Goal: Task Accomplishment & Management: Use online tool/utility

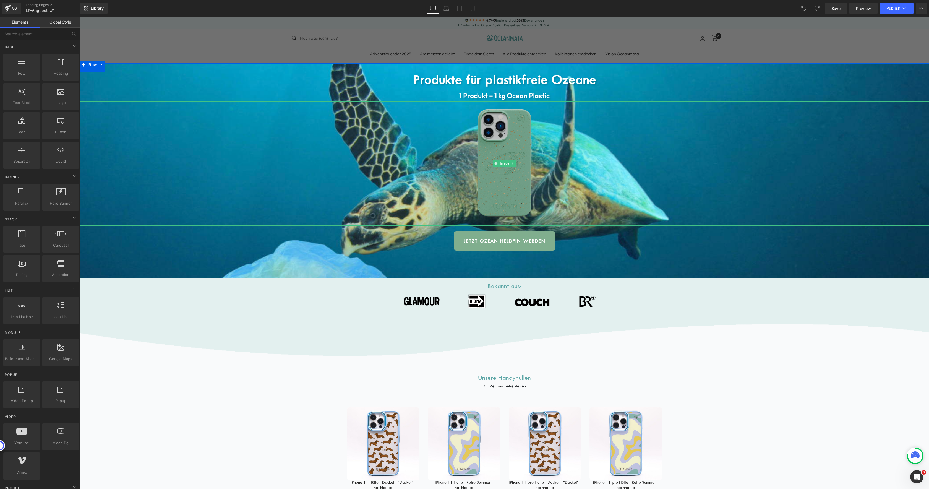
click at [492, 137] on img at bounding box center [504, 163] width 118 height 124
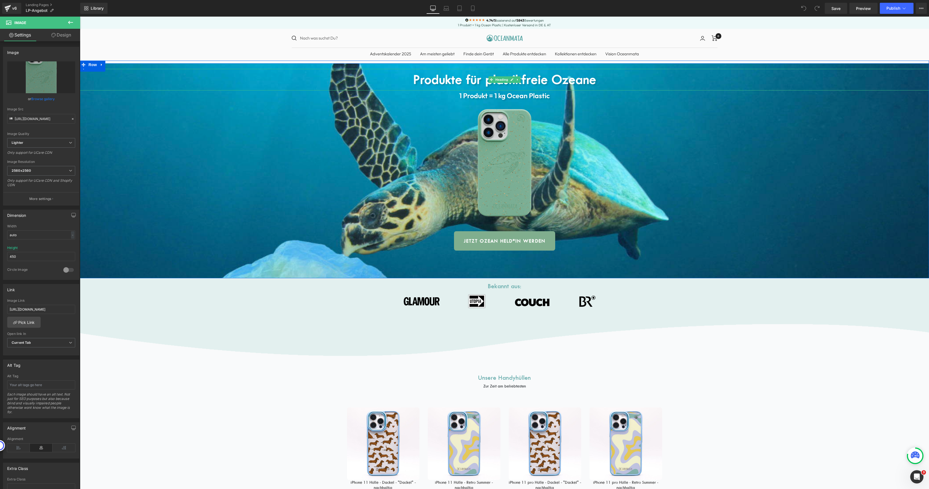
click at [474, 80] on b "Produkte für plastikfreie Ozeane" at bounding box center [504, 79] width 183 height 15
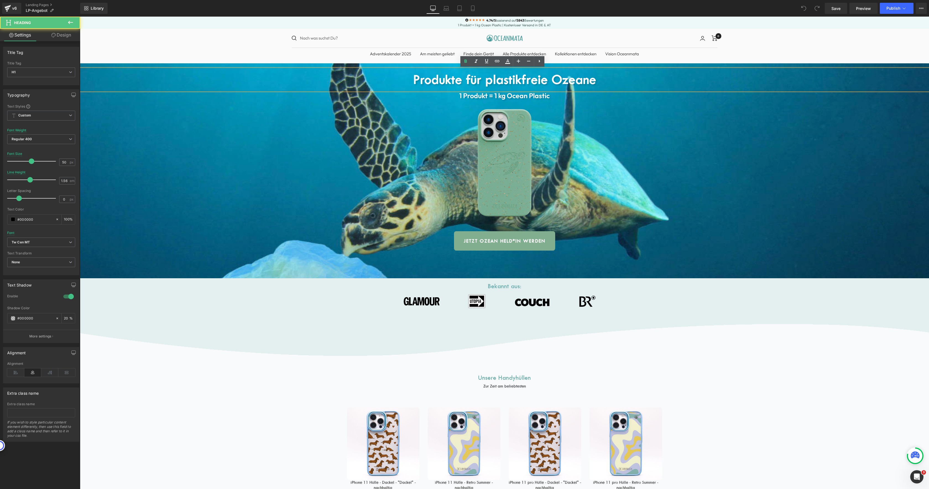
click at [474, 80] on b "Produkte für plastikfreie Ozeane" at bounding box center [504, 79] width 183 height 15
click at [503, 80] on b "Produkte für plastikfreie Ozeane" at bounding box center [504, 79] width 183 height 15
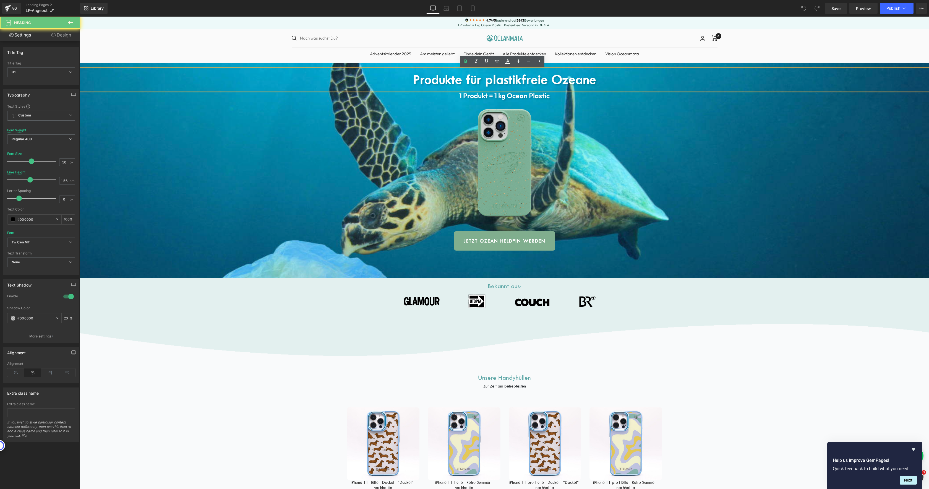
click at [503, 80] on b "Produkte für plastikfreie Ozeane" at bounding box center [504, 79] width 183 height 15
paste div
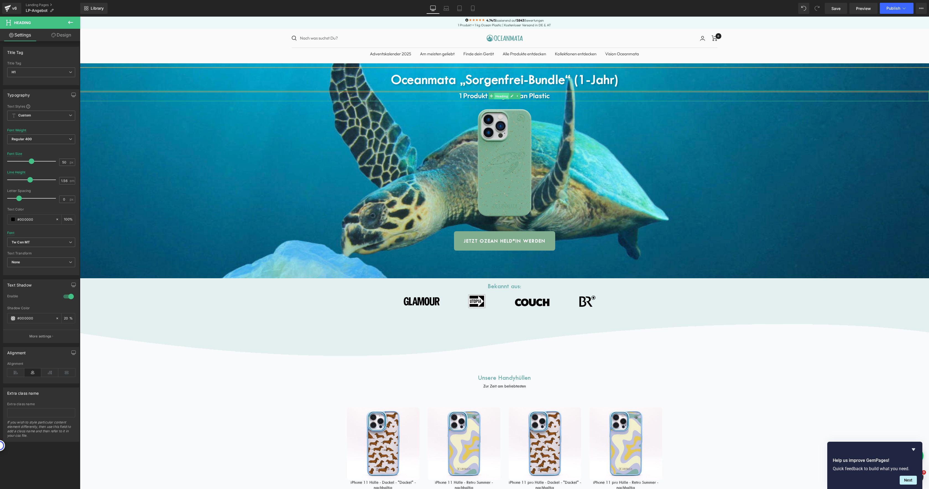
click at [494, 97] on span "Heading" at bounding box center [501, 96] width 15 height 7
click at [481, 97] on strong "1 Produkt = 1 kg Ocean Plastic" at bounding box center [504, 95] width 90 height 9
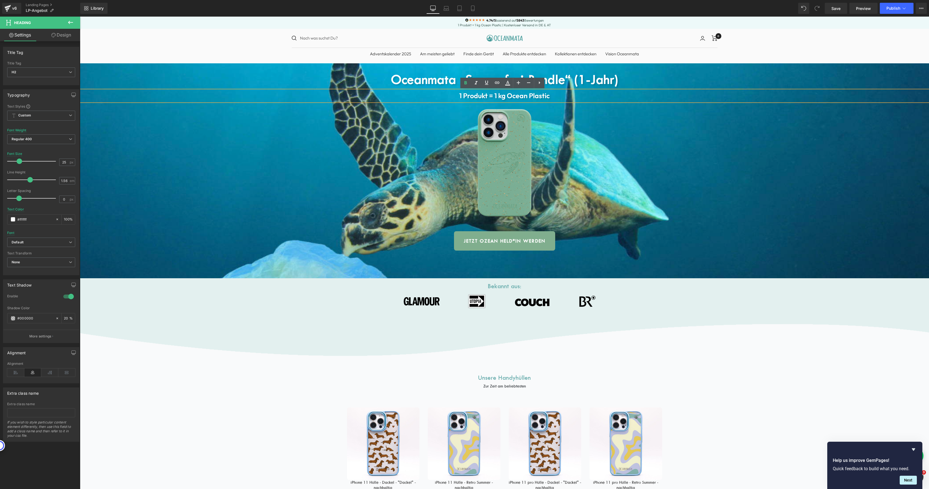
paste div
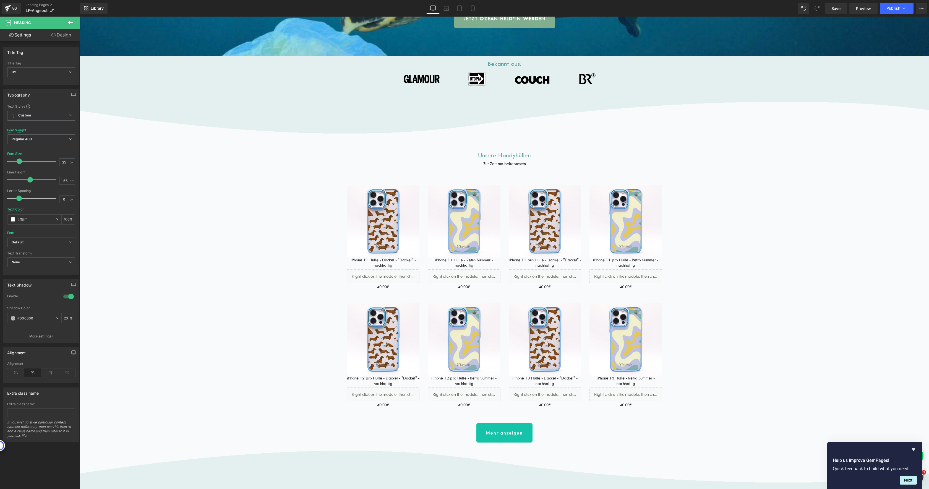
scroll to position [182, 0]
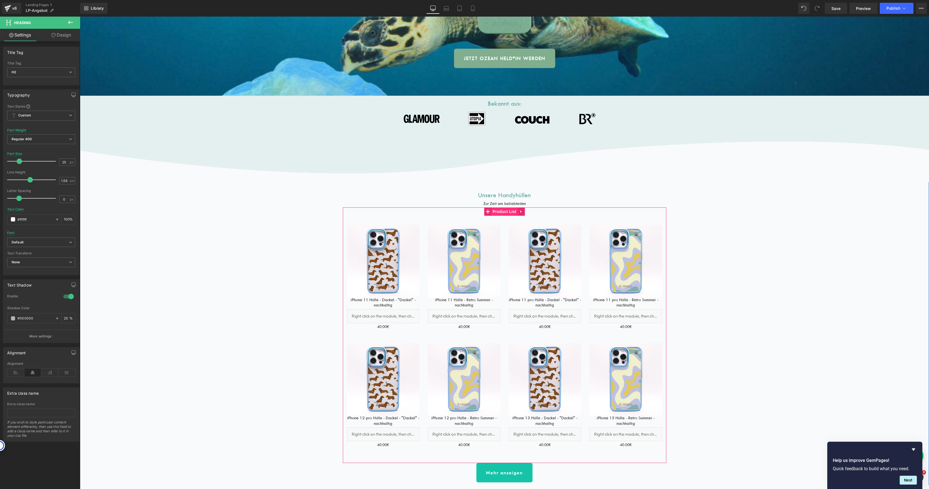
click at [497, 213] on span "Product List" at bounding box center [504, 211] width 26 height 8
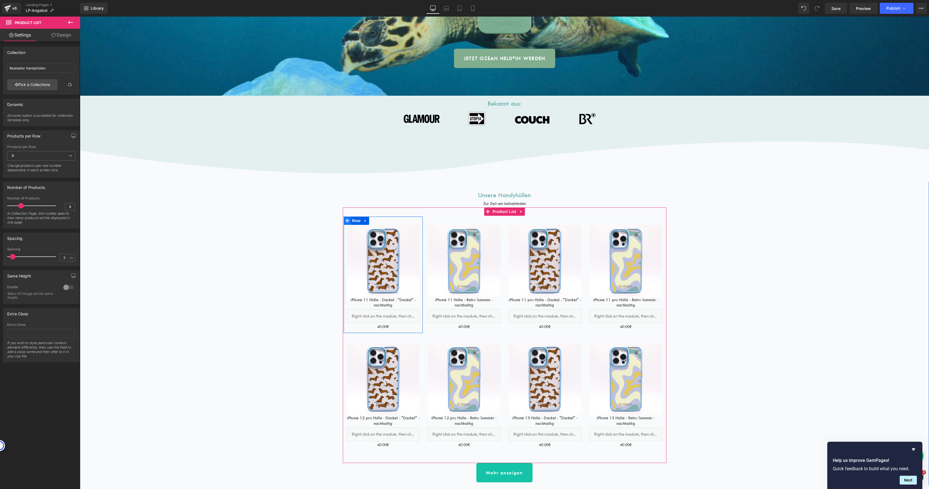
click at [346, 220] on icon at bounding box center [347, 221] width 4 height 4
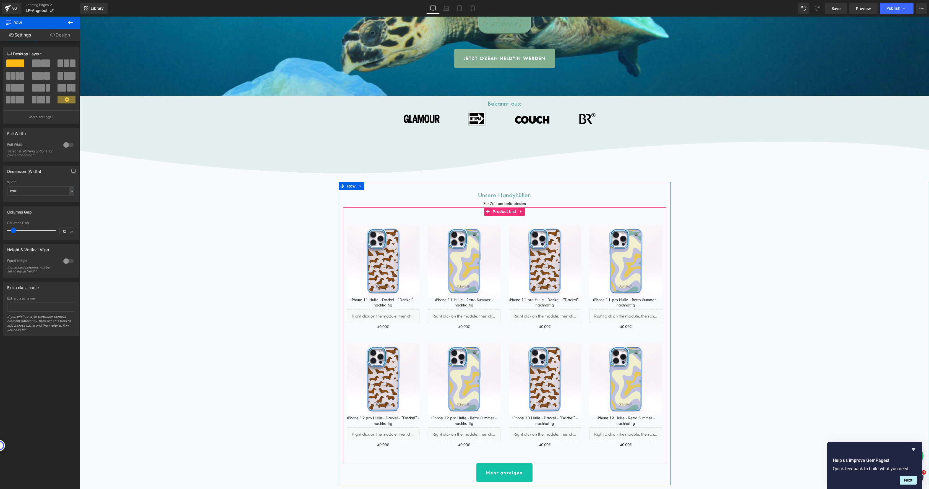
click at [495, 213] on span "Product List" at bounding box center [504, 211] width 26 height 8
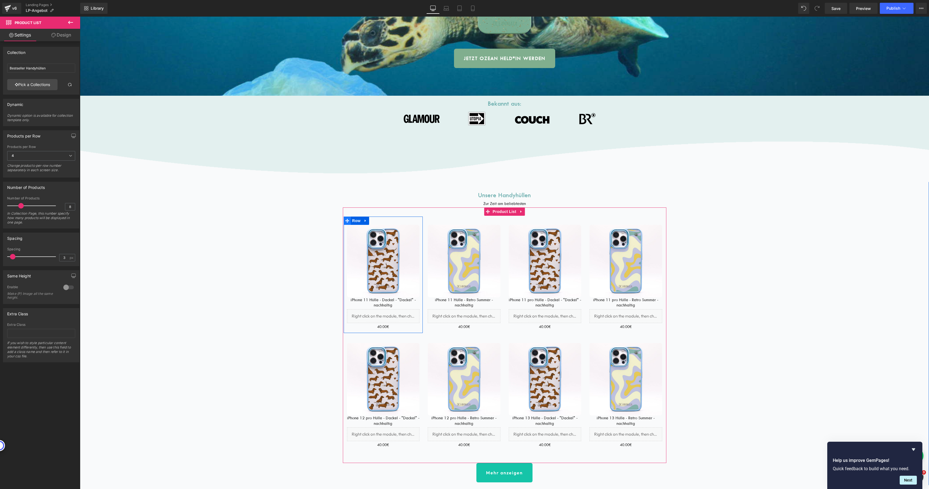
click at [347, 222] on icon at bounding box center [347, 220] width 4 height 4
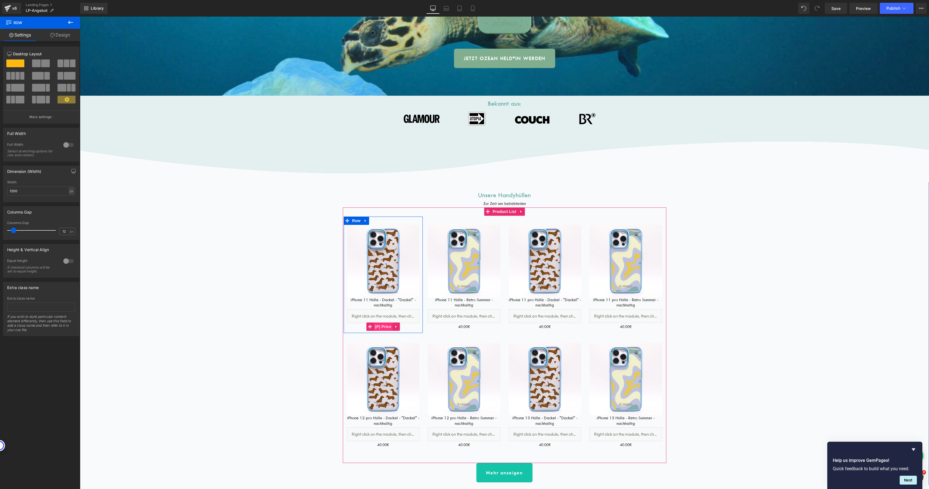
click at [385, 327] on span "(P) Price" at bounding box center [383, 326] width 19 height 8
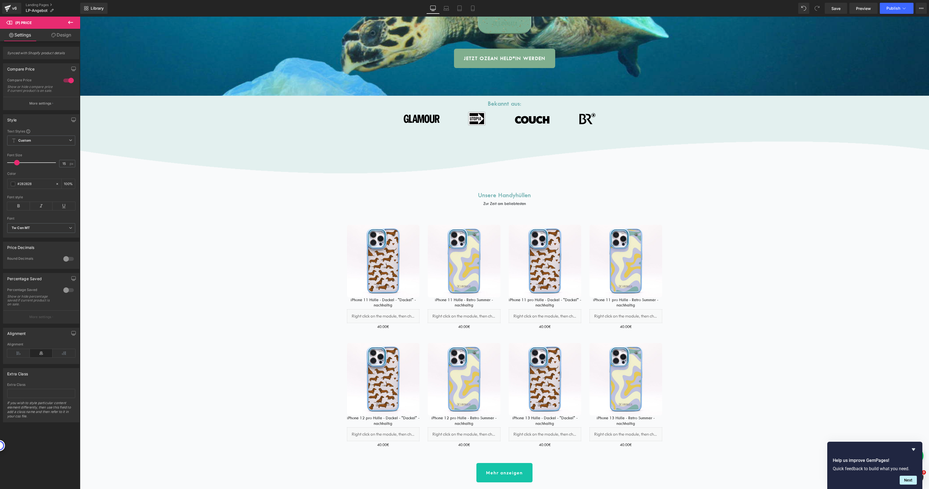
click at [71, 23] on icon at bounding box center [70, 22] width 7 height 7
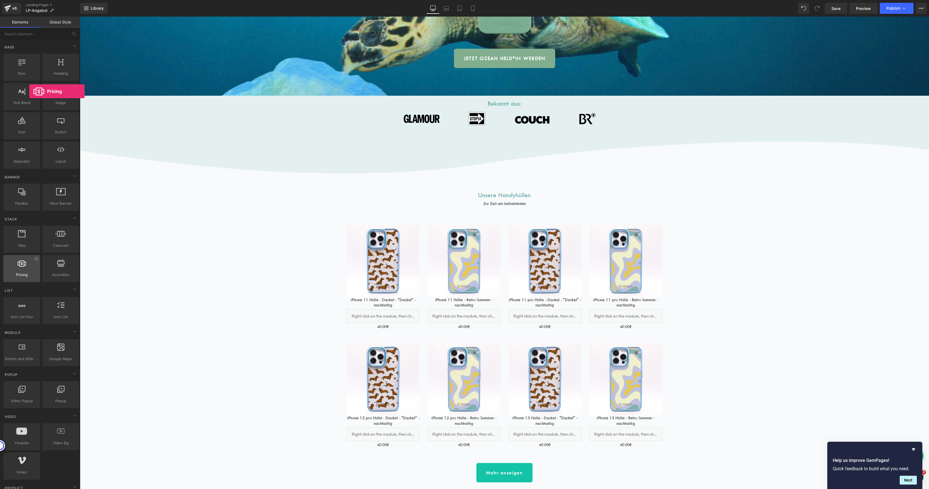
click at [29, 274] on span "Pricing" at bounding box center [21, 275] width 33 height 6
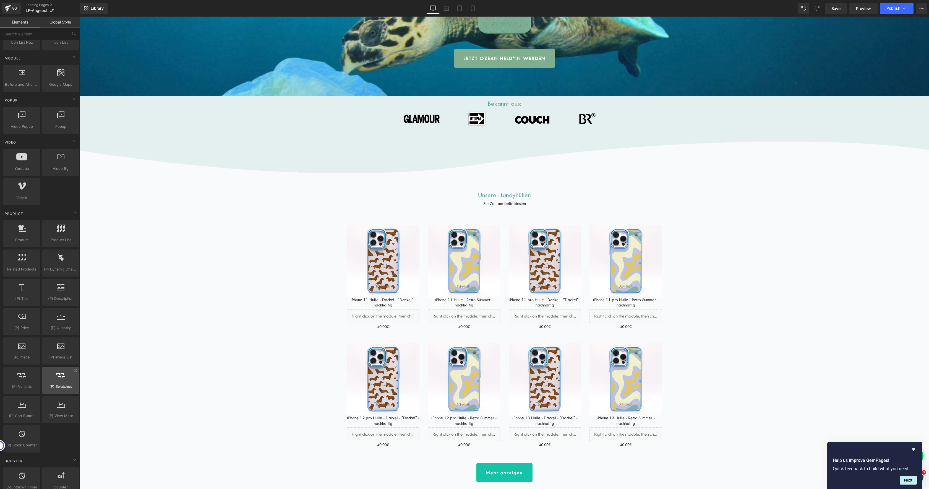
scroll to position [276, 0]
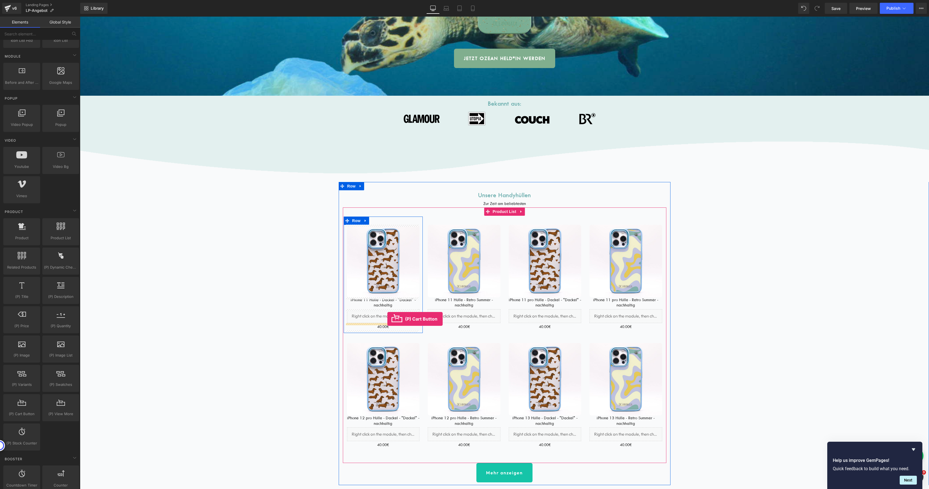
drag, startPoint x: 99, startPoint y: 424, endPoint x: 387, endPoint y: 319, distance: 307.2
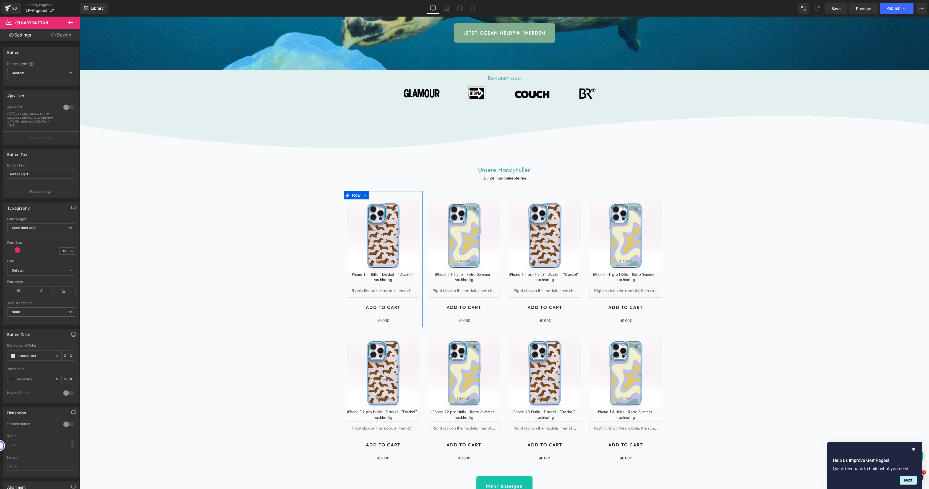
scroll to position [190, 0]
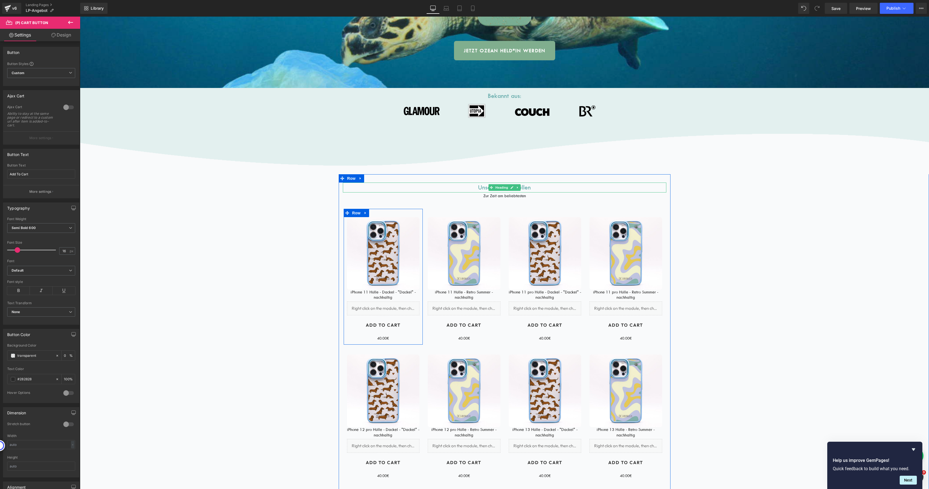
click at [480, 187] on h1 "Unsere Handyhüllen" at bounding box center [505, 187] width 324 height 10
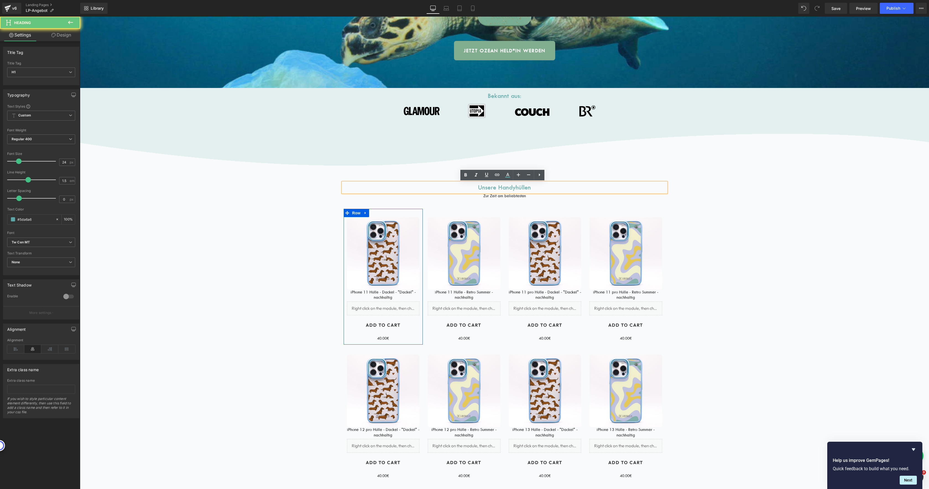
click at [480, 187] on h1 "Unsere Handyhüllen" at bounding box center [505, 187] width 324 height 10
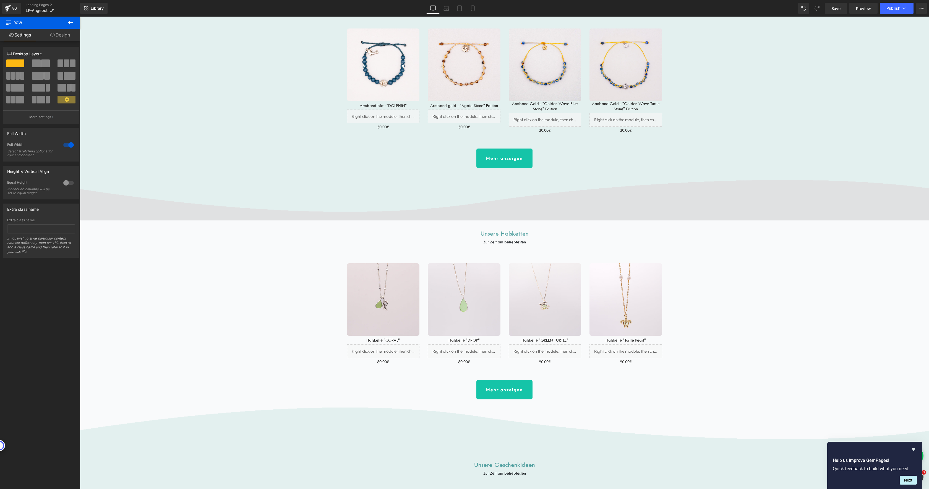
scroll to position [786, 0]
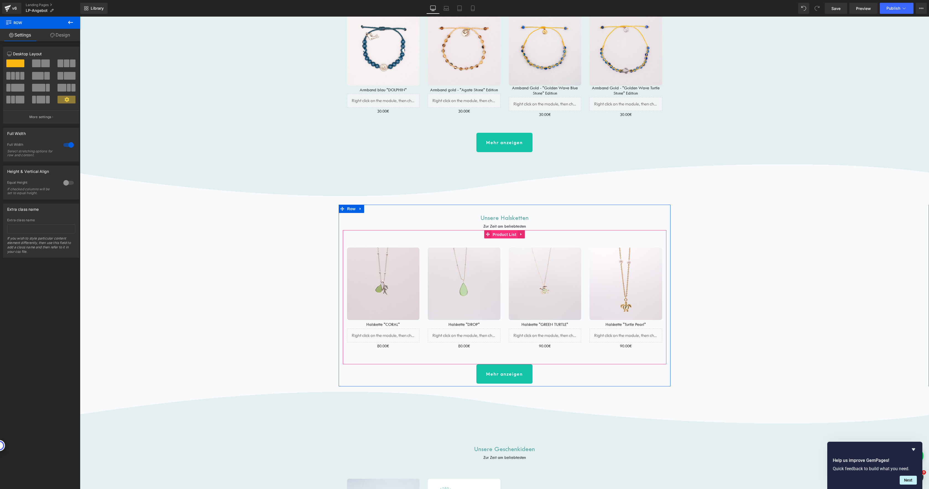
click at [504, 235] on span "Product List" at bounding box center [504, 234] width 26 height 8
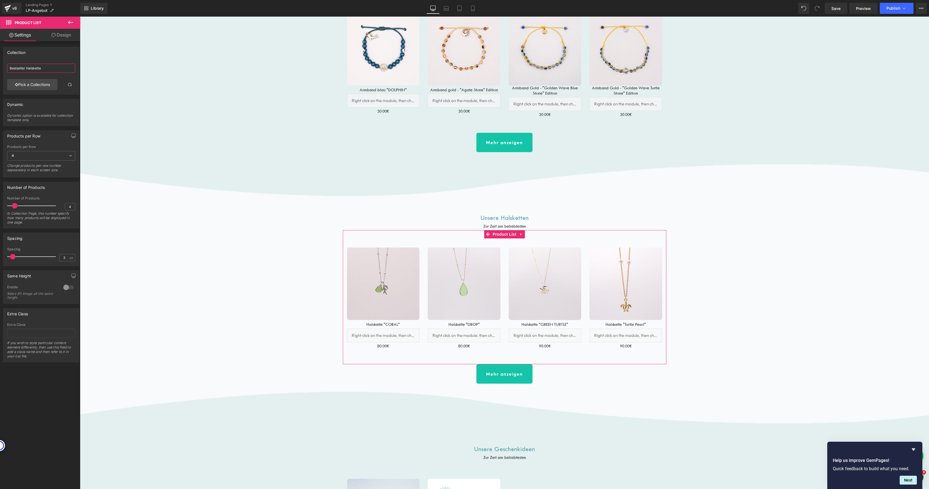
click at [23, 64] on input "Bestseller Halskette" at bounding box center [41, 68] width 68 height 9
click at [31, 82] on link "Pick a Collections" at bounding box center [32, 84] width 50 height 11
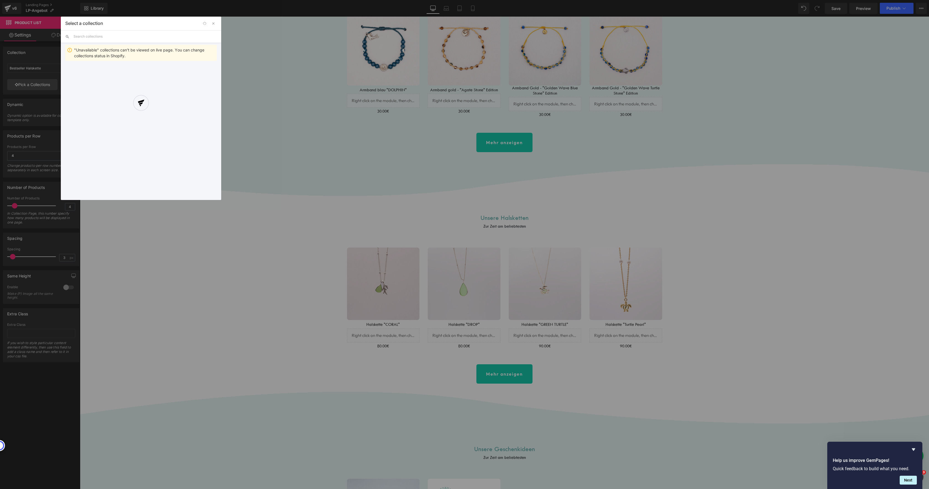
click at [105, 36] on input "text" at bounding box center [145, 36] width 143 height 12
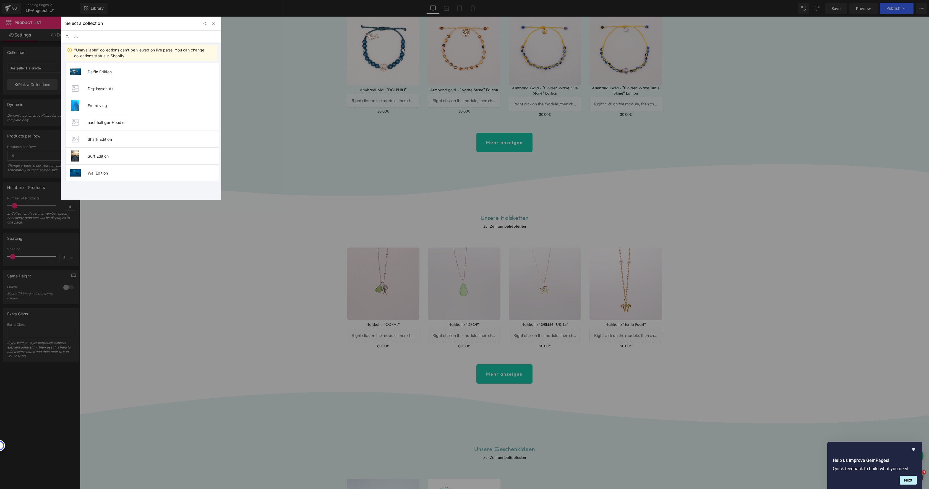
type input "disp"
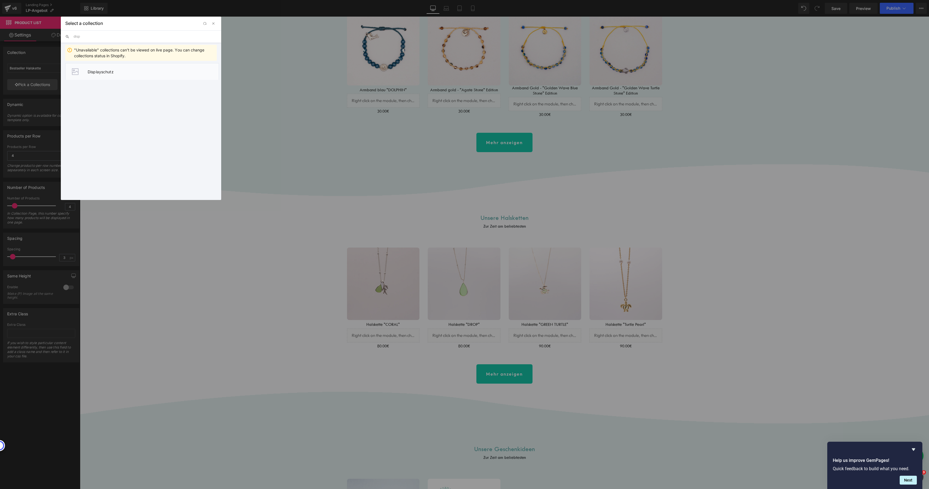
click at [90, 70] on span "Displayschutz" at bounding box center [153, 71] width 131 height 5
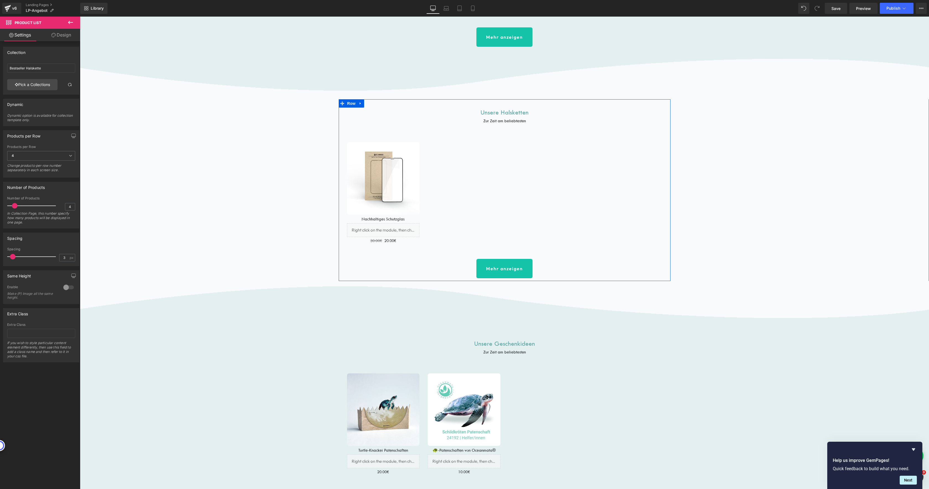
scroll to position [967, 0]
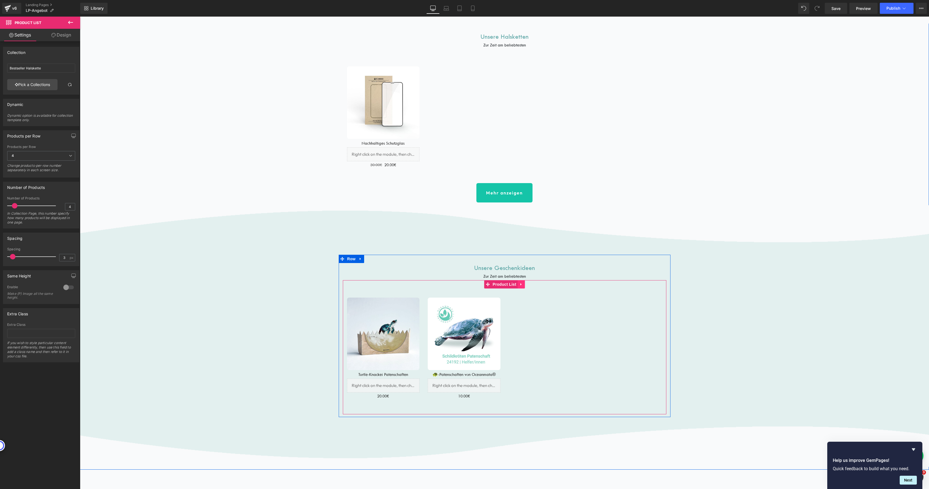
click at [520, 285] on icon at bounding box center [520, 284] width 1 height 2
click at [525, 284] on link at bounding box center [524, 284] width 7 height 8
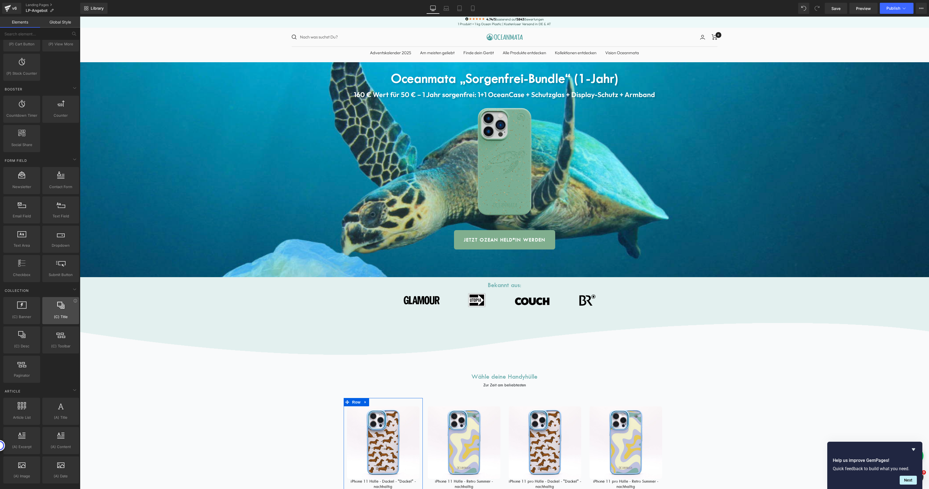
scroll to position [647, 0]
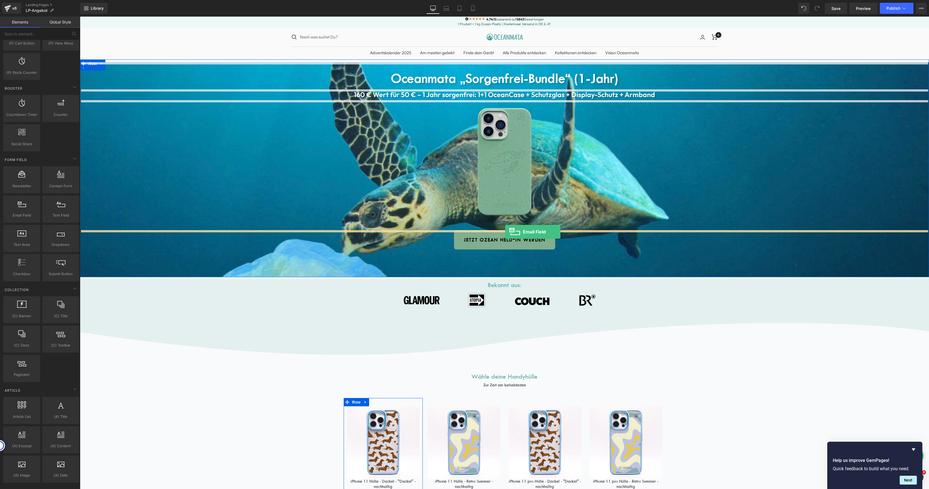
drag, startPoint x: 101, startPoint y: 228, endPoint x: 505, endPoint y: 232, distance: 404.5
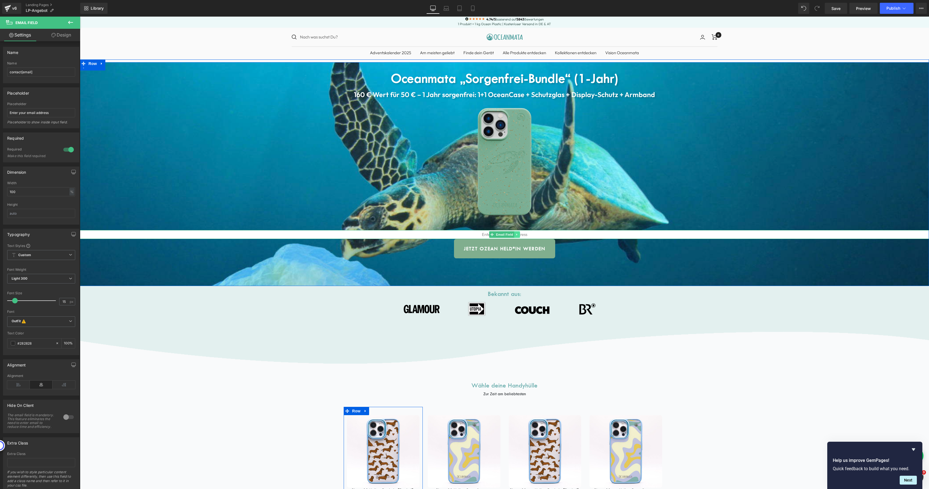
click at [514, 232] on link at bounding box center [517, 234] width 6 height 7
click at [520, 235] on link at bounding box center [520, 234] width 6 height 7
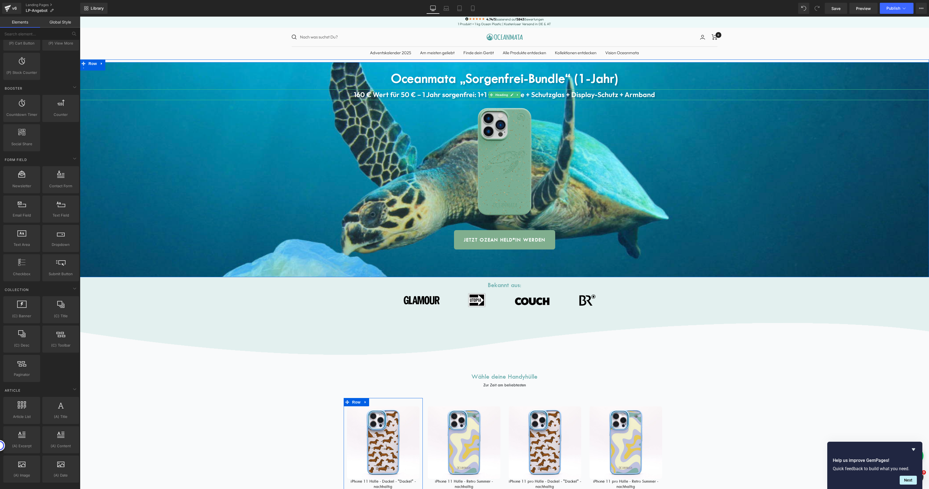
click at [474, 95] on b "160 € Wert für 50 € – 1 Jahr sorgenfrei: 1+1 OceanCase + Schutzglas + Display-S…" at bounding box center [504, 94] width 301 height 9
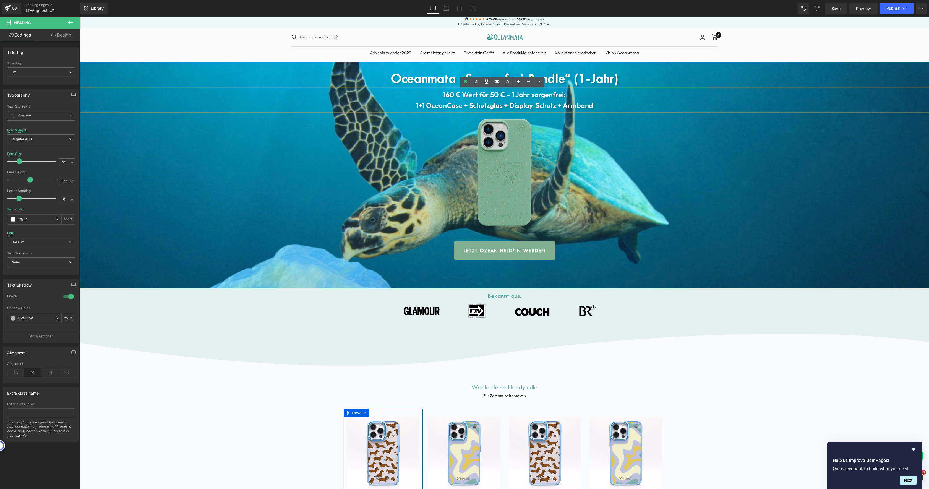
scroll to position [12, 0]
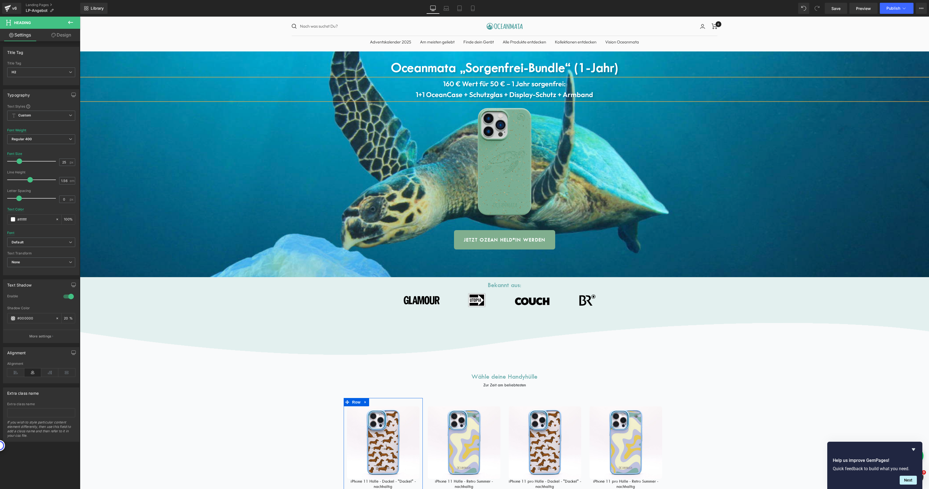
click at [510, 83] on b "160 € Wert für 50 € – 1 Jahr sorgenfrei: 1+1 OceanCase + Schutzglas + Display-S…" at bounding box center [504, 89] width 177 height 20
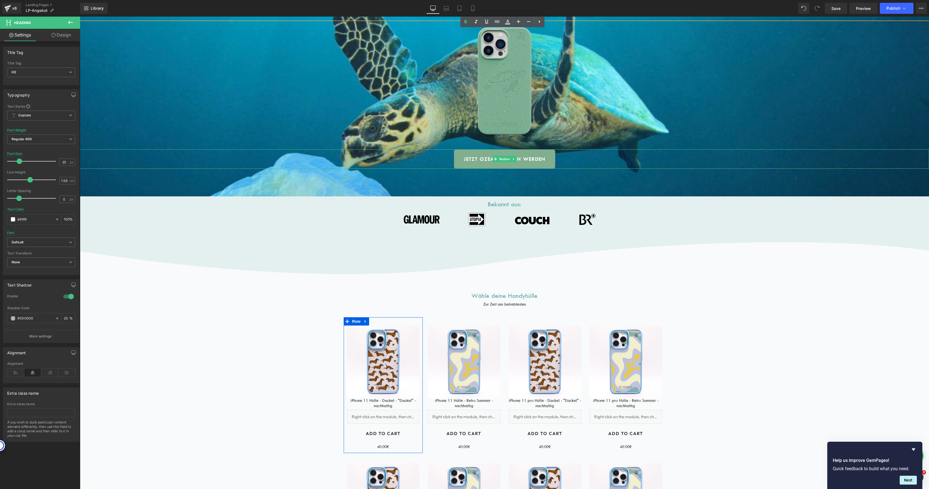
scroll to position [0, 0]
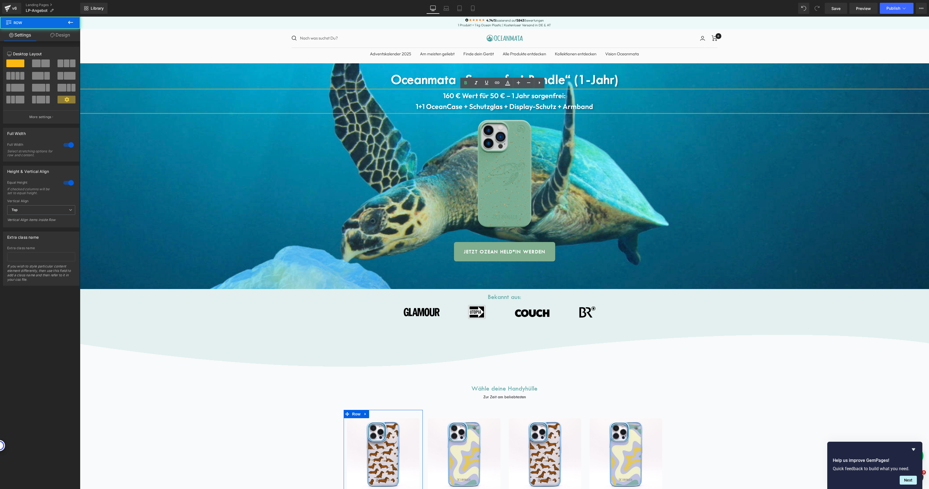
click at [681, 67] on div "Oceanmata „Sorgenfrei-Bundle“ (1-Jahr) Heading 160 € Wert für 50 € – 1 Jahr sor…" at bounding box center [504, 176] width 849 height 226
click at [695, 67] on div "Oceanmata „Sorgenfrei-Bundle“ (1-Jahr) Heading 160 € Wert für 50 € – 1 Jahr sor…" at bounding box center [504, 176] width 849 height 226
click at [70, 22] on icon at bounding box center [70, 22] width 7 height 7
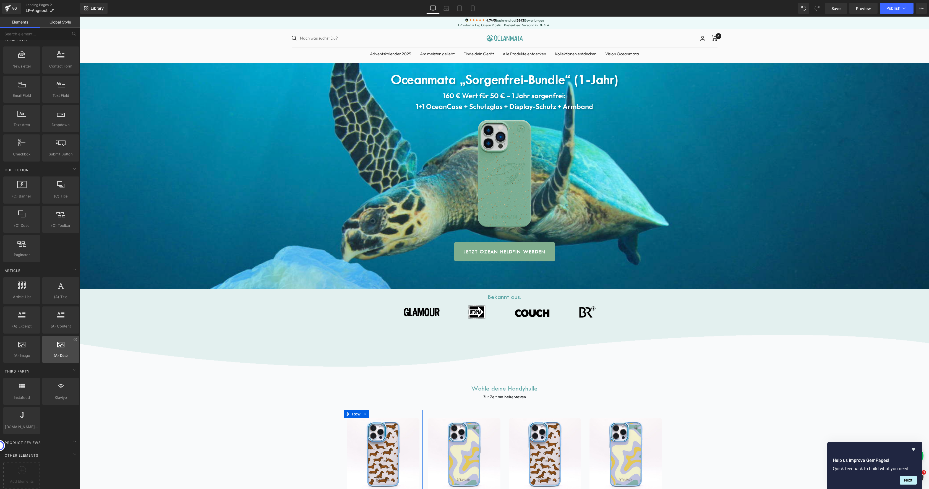
scroll to position [771, 0]
click at [914, 450] on icon "Hide survey" at bounding box center [913, 449] width 7 height 7
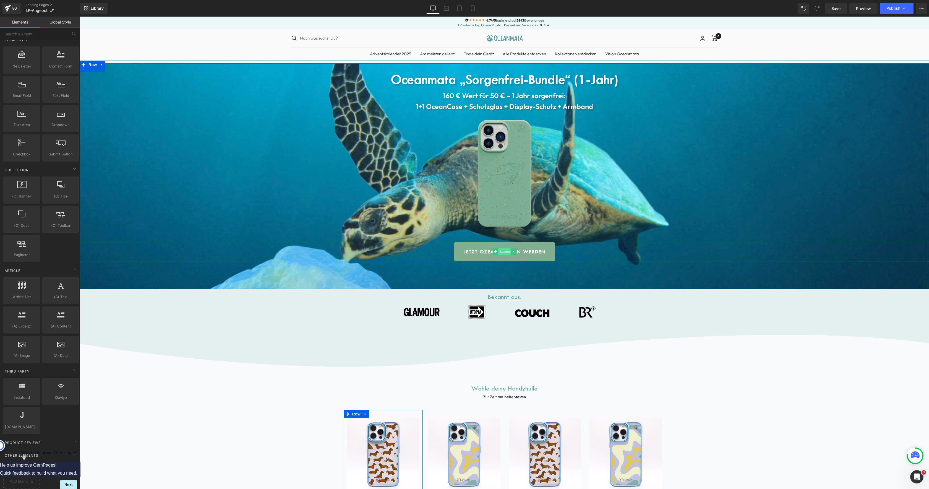
click at [499, 252] on span "Button" at bounding box center [504, 251] width 13 height 7
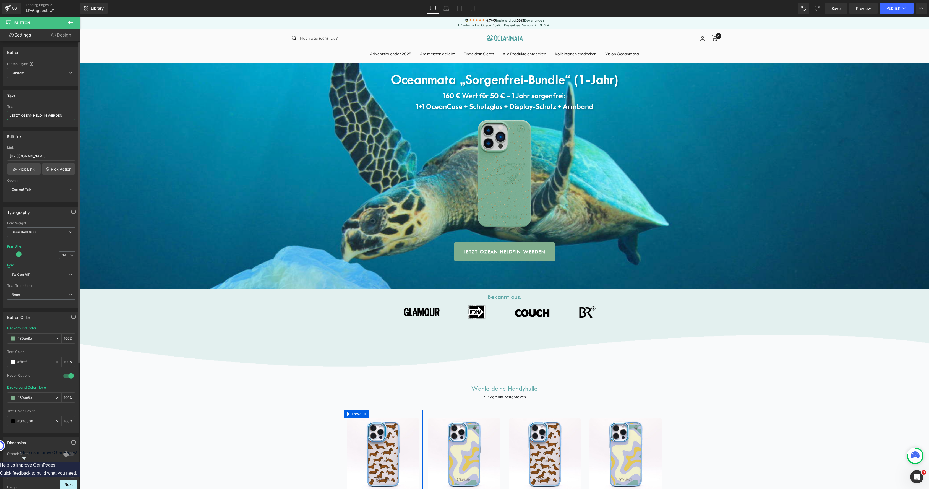
click at [31, 112] on input "JETZT OZEAN HELD*IN WERDEN" at bounding box center [41, 115] width 68 height 9
click at [32, 112] on input "JETZT OZEAN HELD*IN WERDEN" at bounding box center [41, 115] width 68 height 9
paste input "etzt 1 von 100 Bundles sichern"
type input "Jetzt 1 von 100 Bundles sichern"
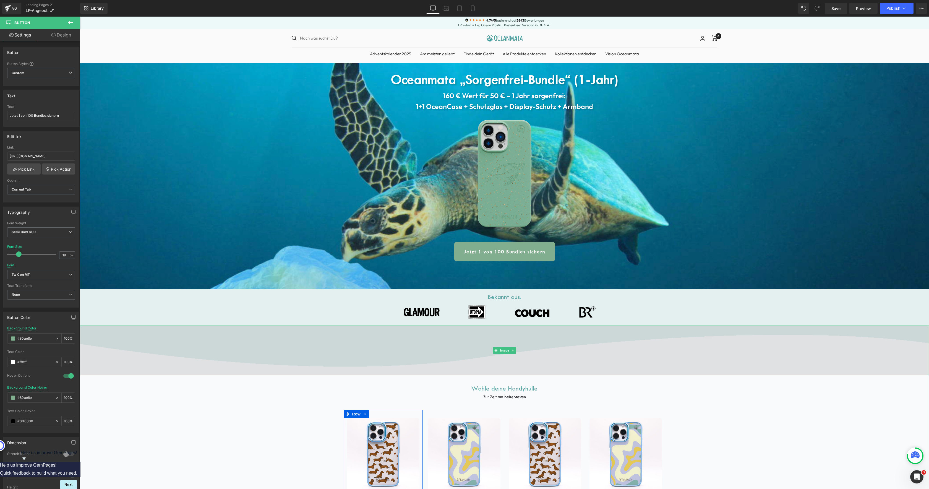
click at [353, 346] on img at bounding box center [504, 350] width 849 height 50
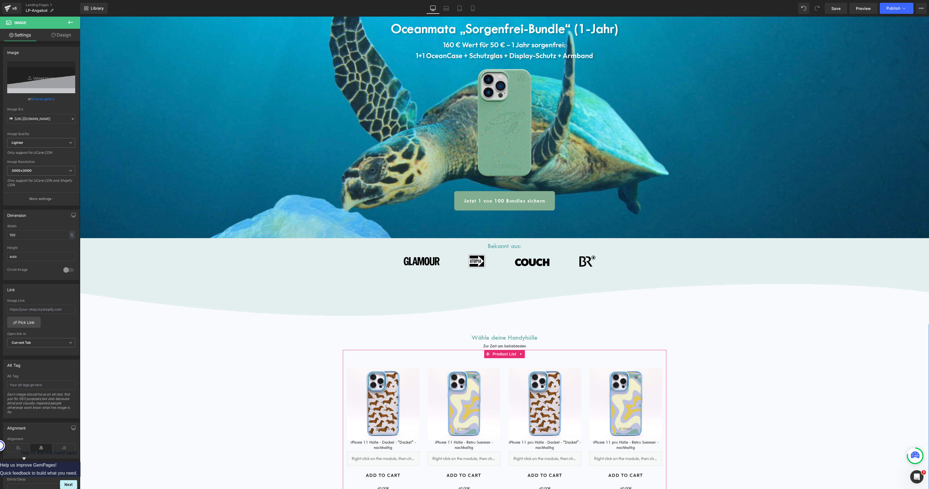
scroll to position [0, 0]
